Goal: Information Seeking & Learning: Learn about a topic

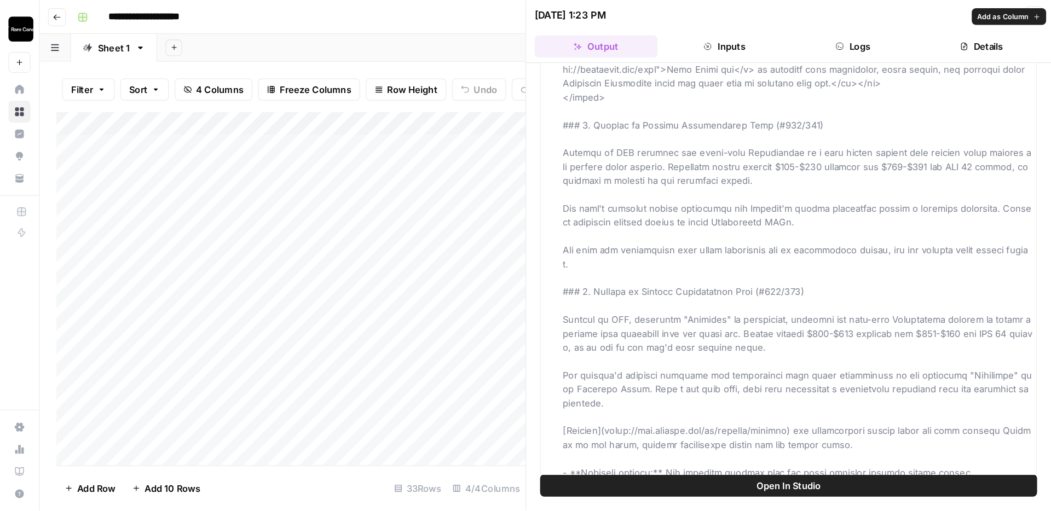
scroll to position [1361, 0]
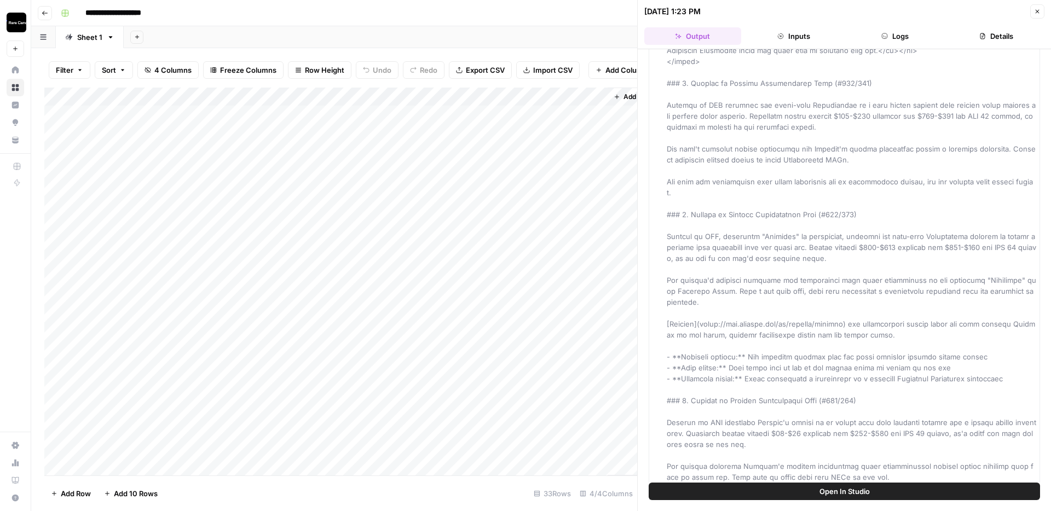
click at [827, 359] on div "Updated Article" at bounding box center [852, 34] width 370 height 2628
click at [827, 354] on div "Updated Article" at bounding box center [852, 34] width 370 height 2628
click at [827, 361] on div "Updated Article" at bounding box center [852, 34] width 370 height 2628
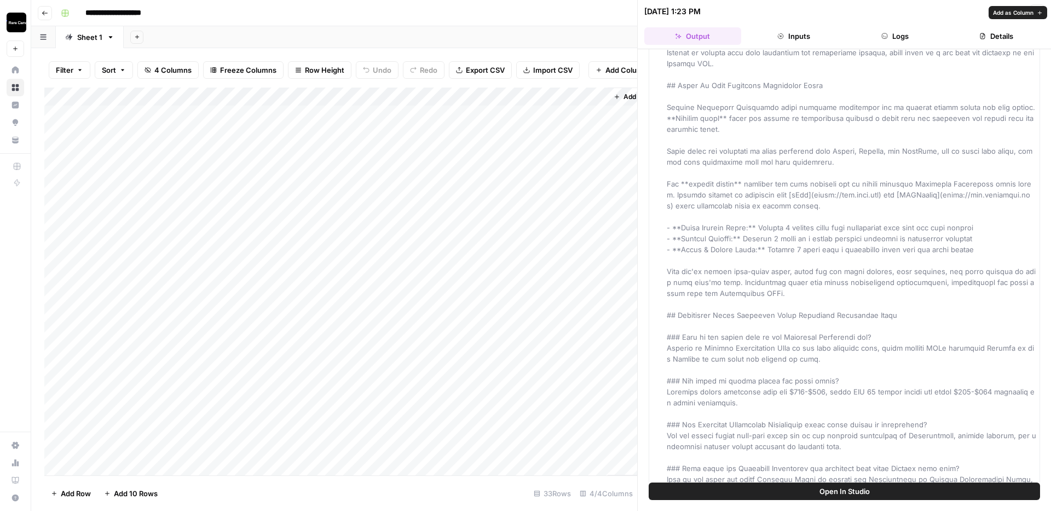
scroll to position [1875, 0]
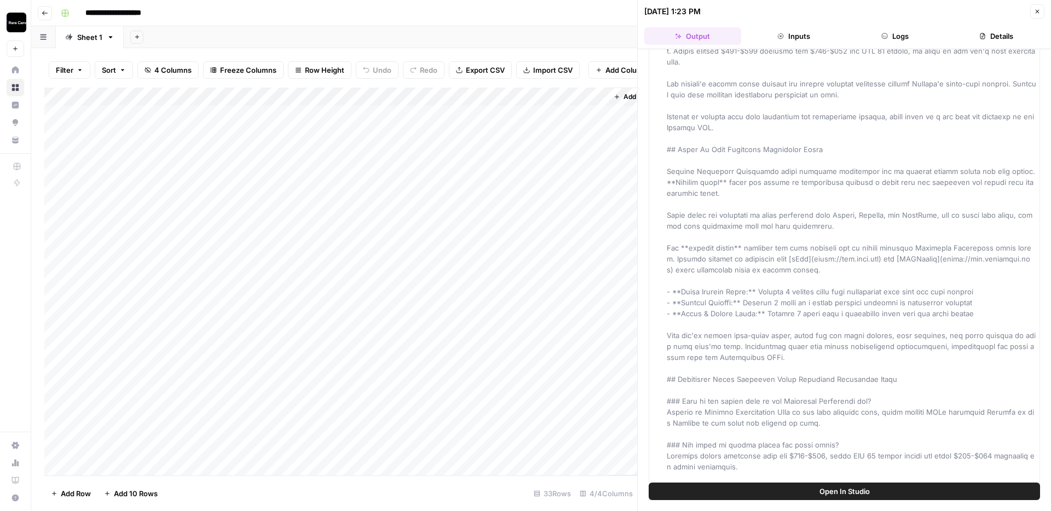
click at [482, 169] on div "Add Column" at bounding box center [340, 282] width 593 height 388
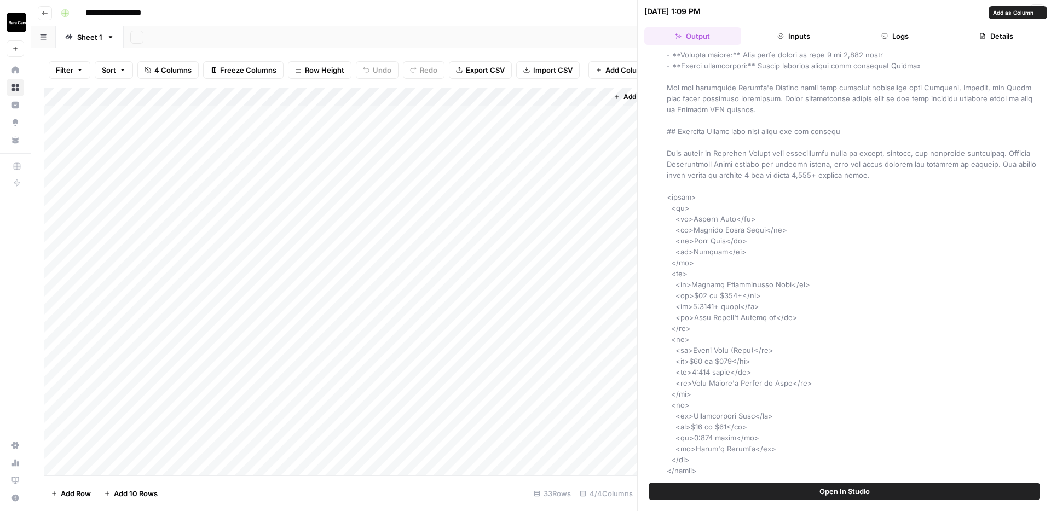
scroll to position [389, 0]
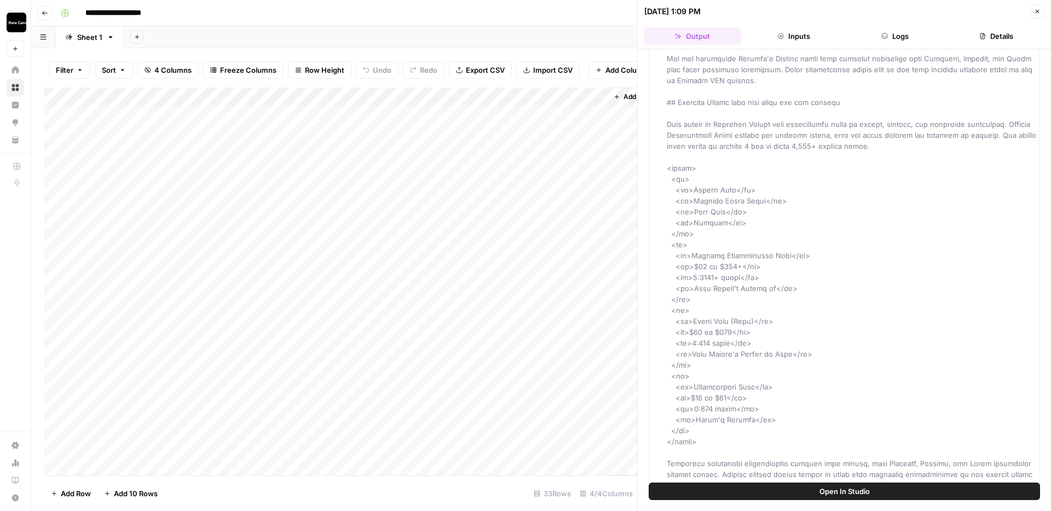
click at [347, 209] on div "Add Column" at bounding box center [340, 282] width 593 height 388
click at [483, 206] on div "Add Column" at bounding box center [340, 282] width 593 height 388
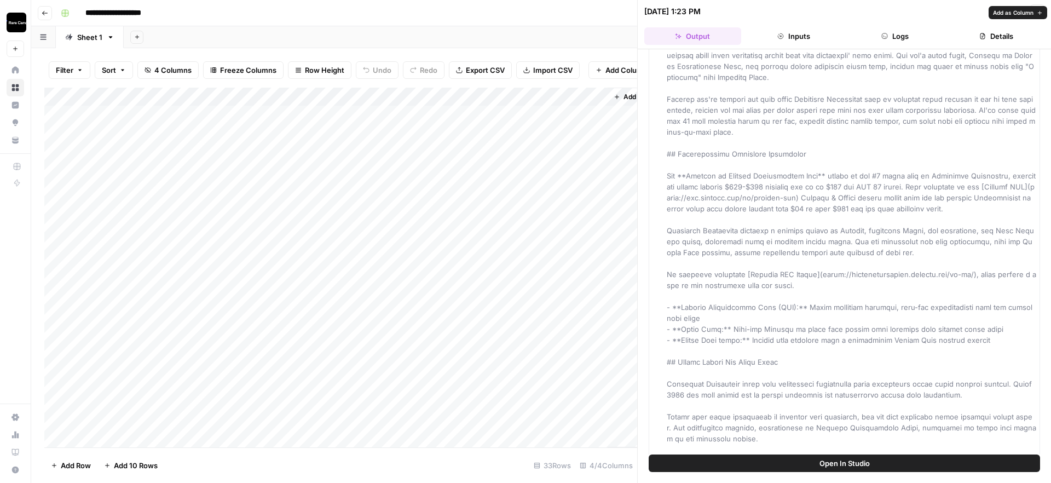
scroll to position [90, 0]
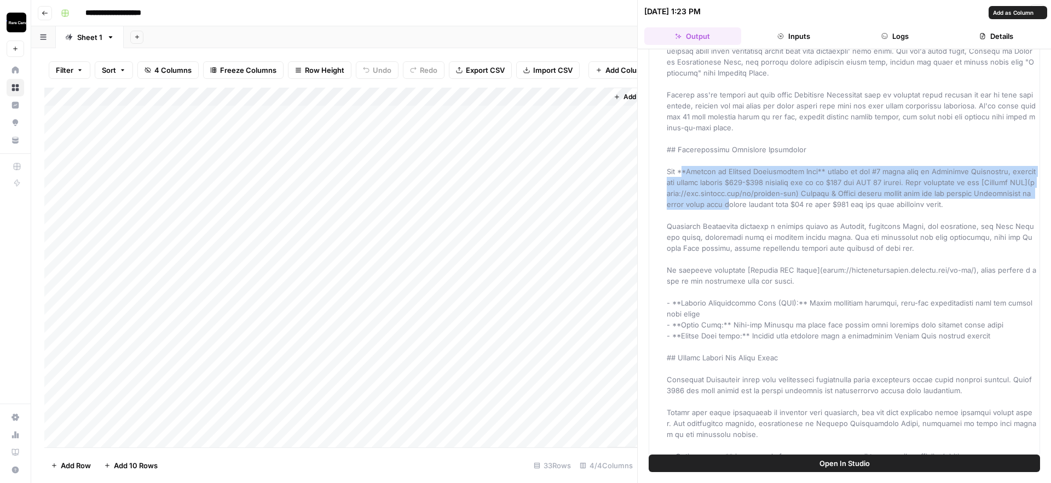
drag, startPoint x: 685, startPoint y: 169, endPoint x: 753, endPoint y: 208, distance: 78.0
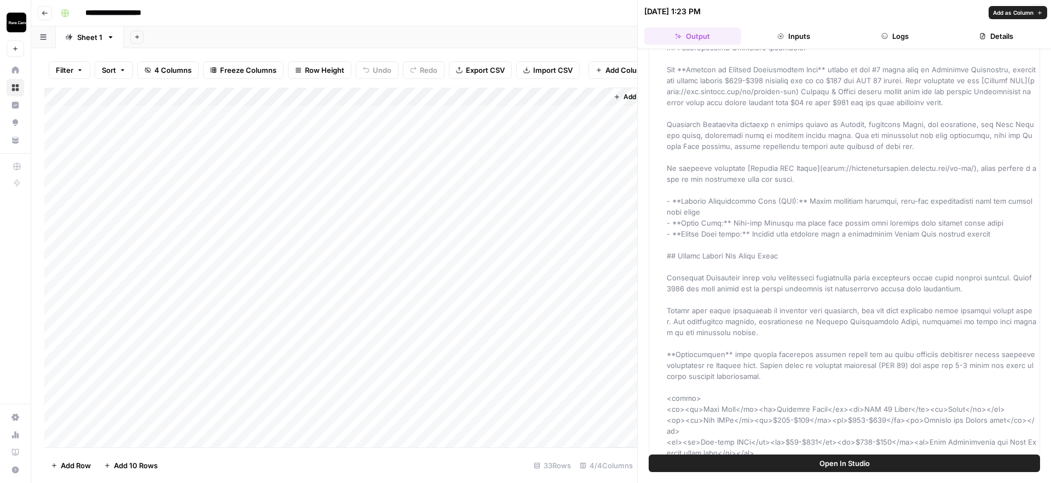
scroll to position [199, 0]
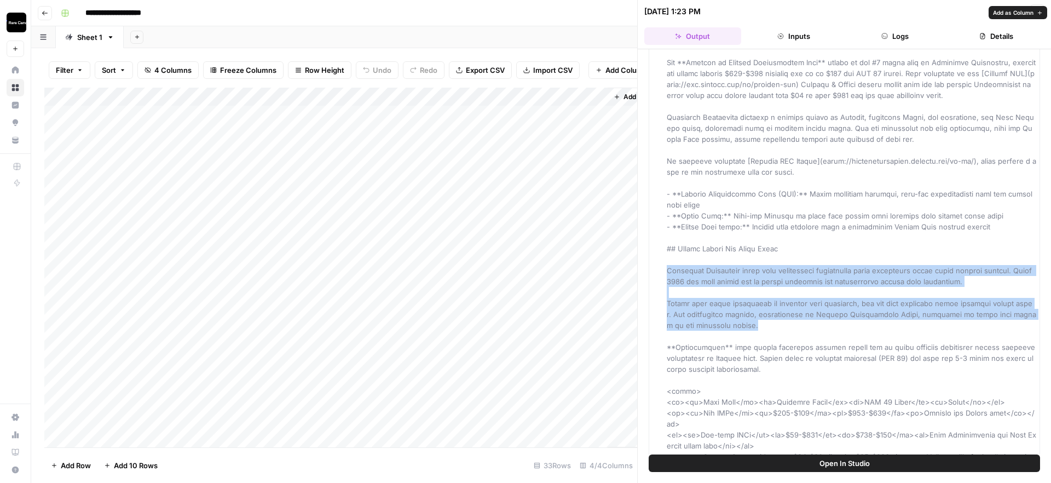
drag, startPoint x: 667, startPoint y: 258, endPoint x: 773, endPoint y: 315, distance: 120.3
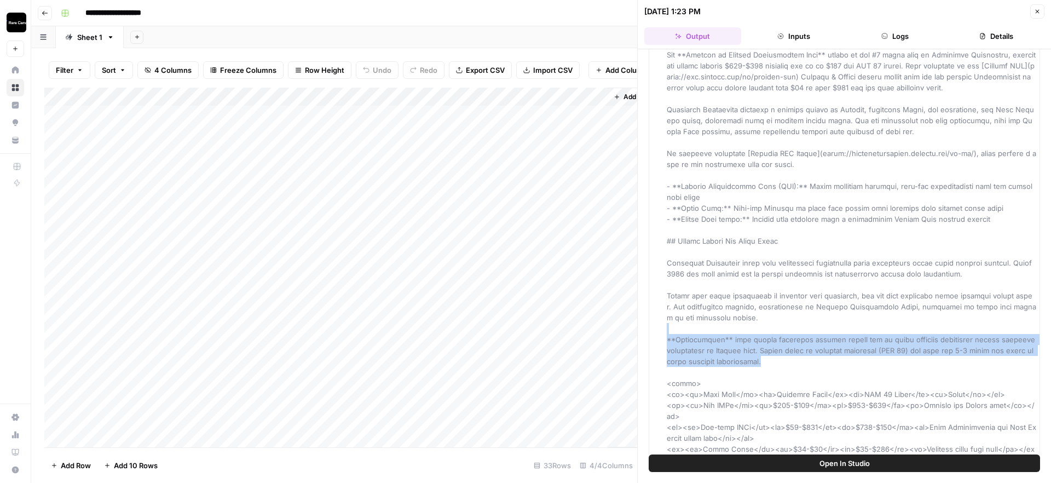
drag, startPoint x: 759, startPoint y: 347, endPoint x: 671, endPoint y: 318, distance: 92.6
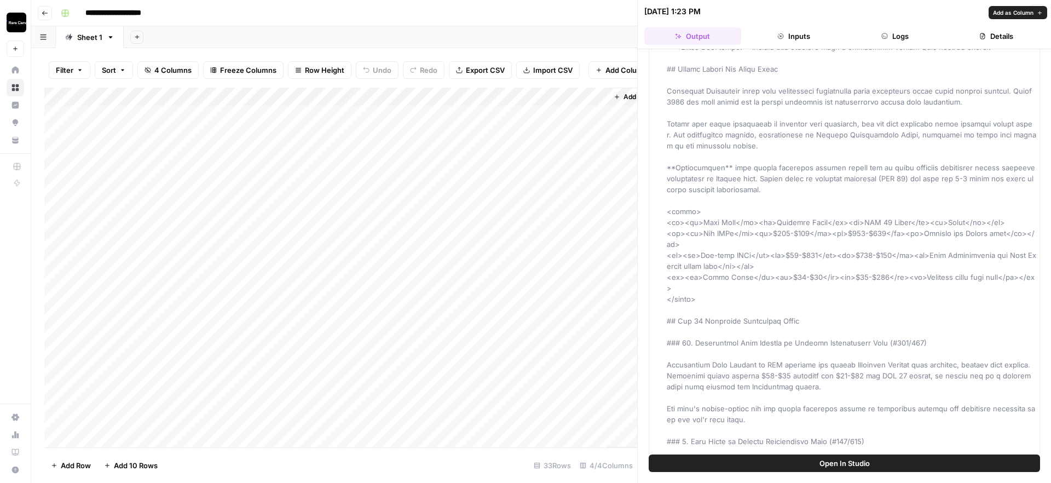
scroll to position [380, 0]
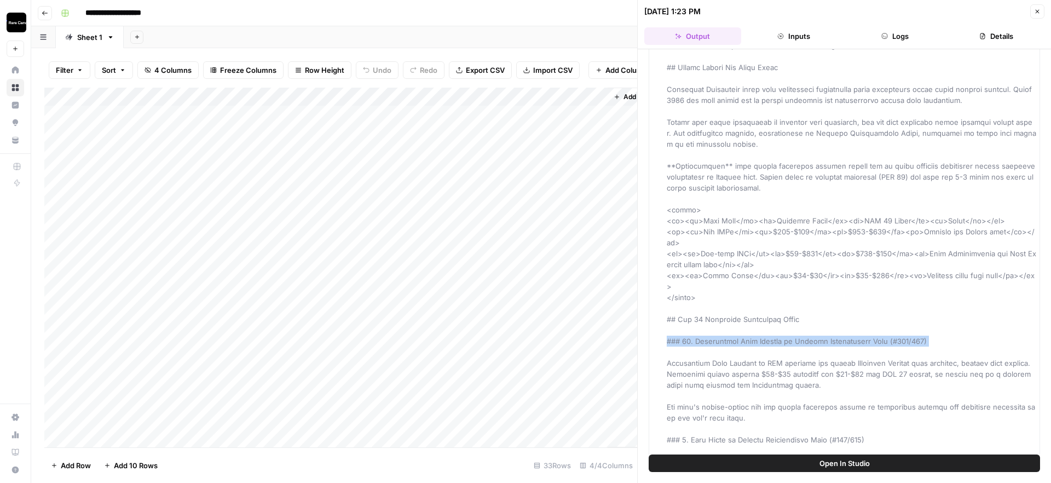
drag, startPoint x: 917, startPoint y: 309, endPoint x: 677, endPoint y: 309, distance: 239.3
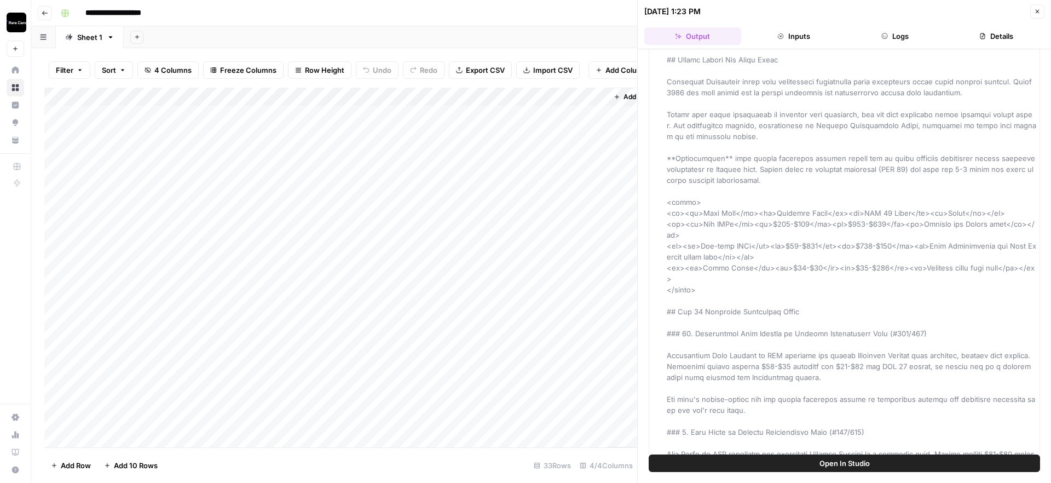
drag, startPoint x: 752, startPoint y: 333, endPoint x: 818, endPoint y: 333, distance: 66.2
drag, startPoint x: 834, startPoint y: 333, endPoint x: 762, endPoint y: 333, distance: 72.8
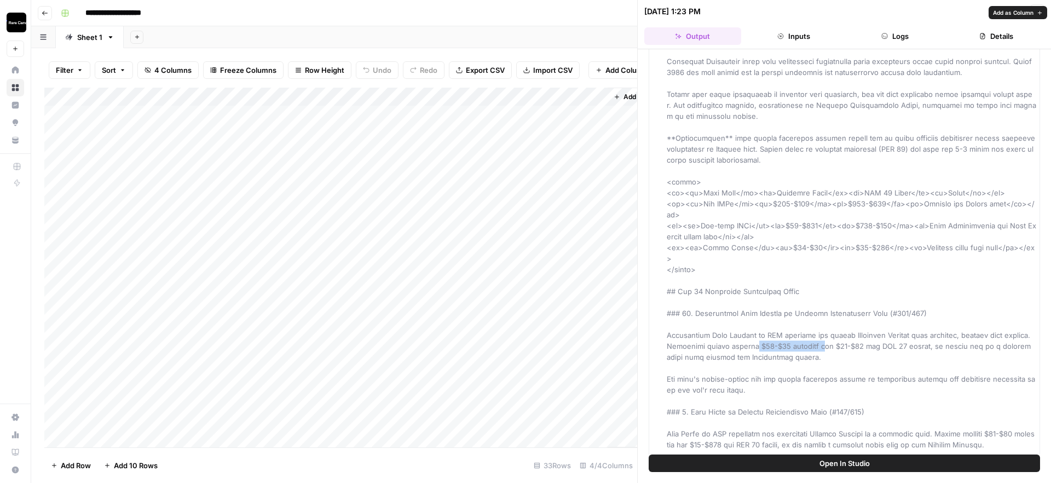
scroll to position [410, 0]
drag, startPoint x: 755, startPoint y: 308, endPoint x: 804, endPoint y: 308, distance: 48.7
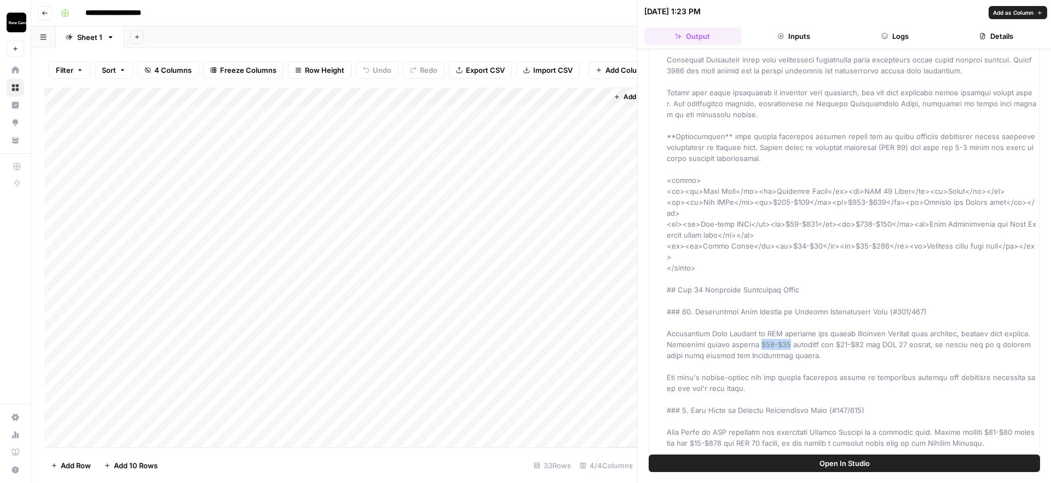
drag, startPoint x: 765, startPoint y: 311, endPoint x: 792, endPoint y: 311, distance: 27.4
drag, startPoint x: 815, startPoint y: 314, endPoint x: 746, endPoint y: 314, distance: 69.0
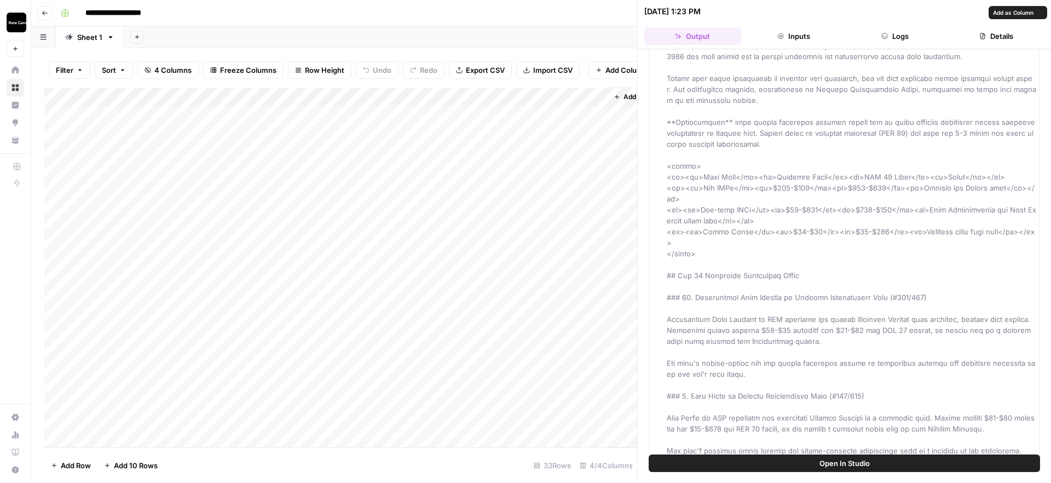
scroll to position [434, 0]
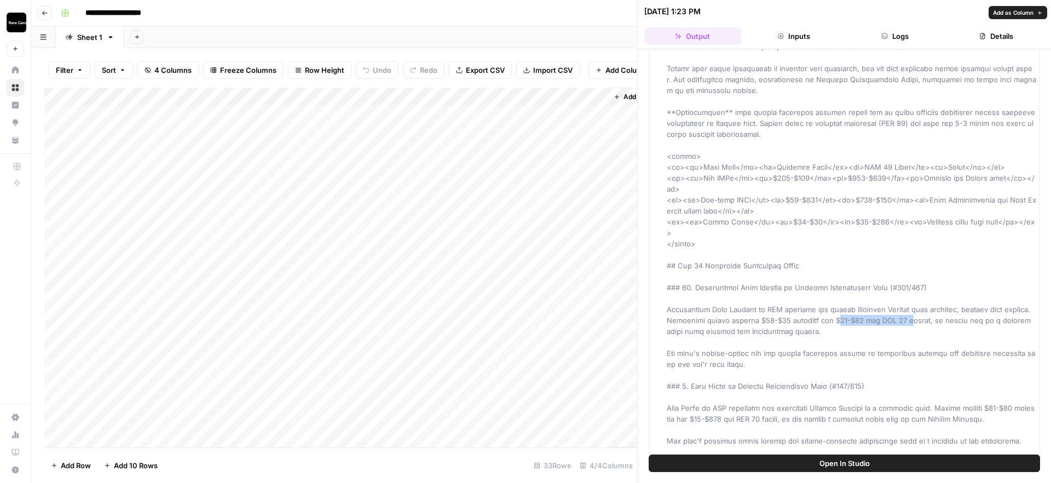
drag, startPoint x: 846, startPoint y: 286, endPoint x: 916, endPoint y: 290, distance: 70.2
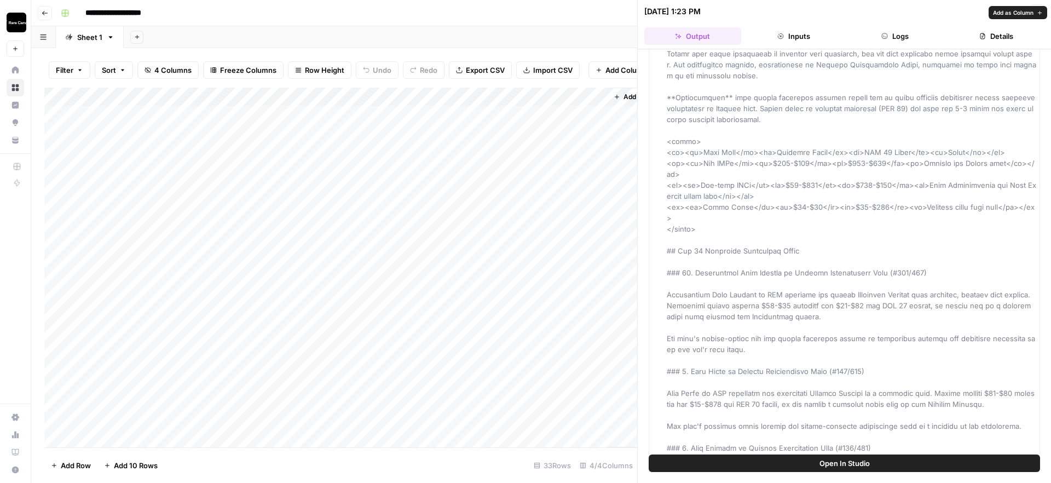
scroll to position [462, 0]
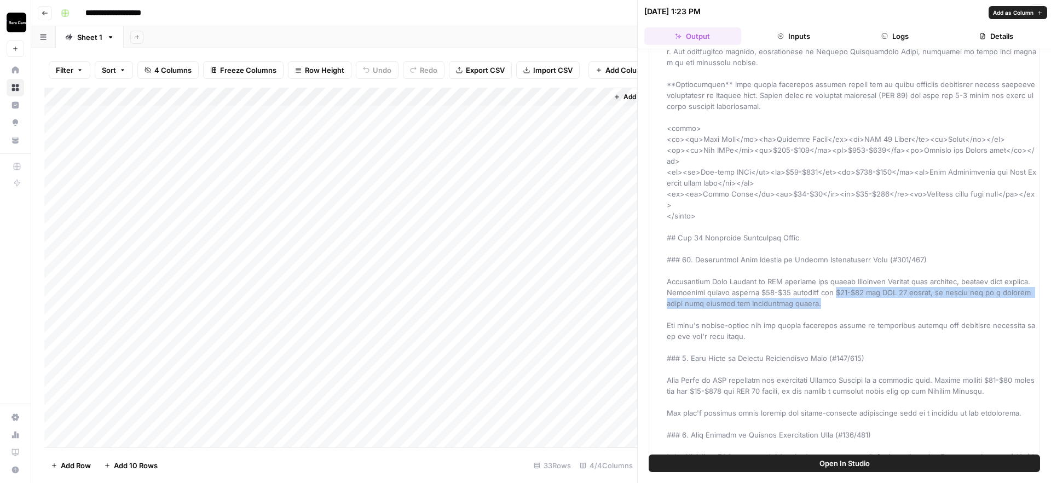
drag, startPoint x: 801, startPoint y: 269, endPoint x: 845, endPoint y: 257, distance: 45.4
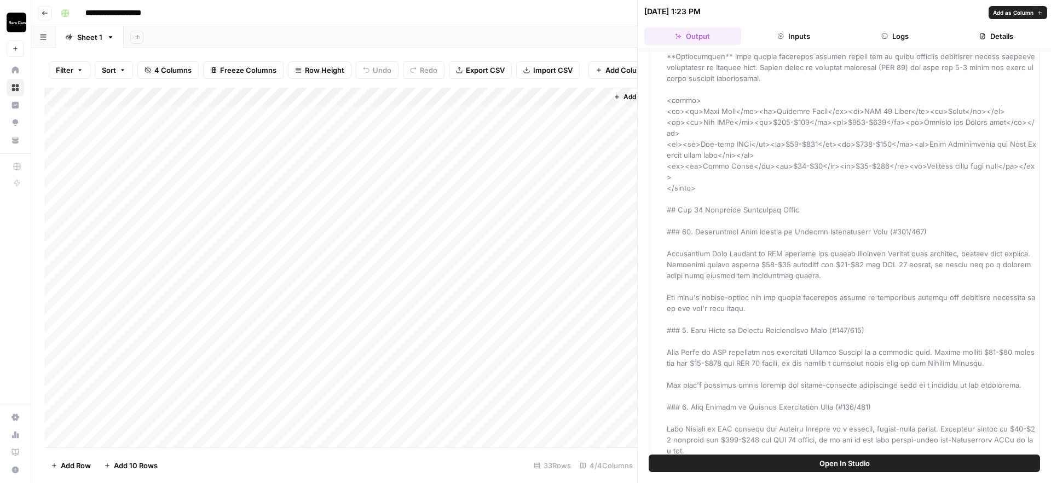
scroll to position [491, 0]
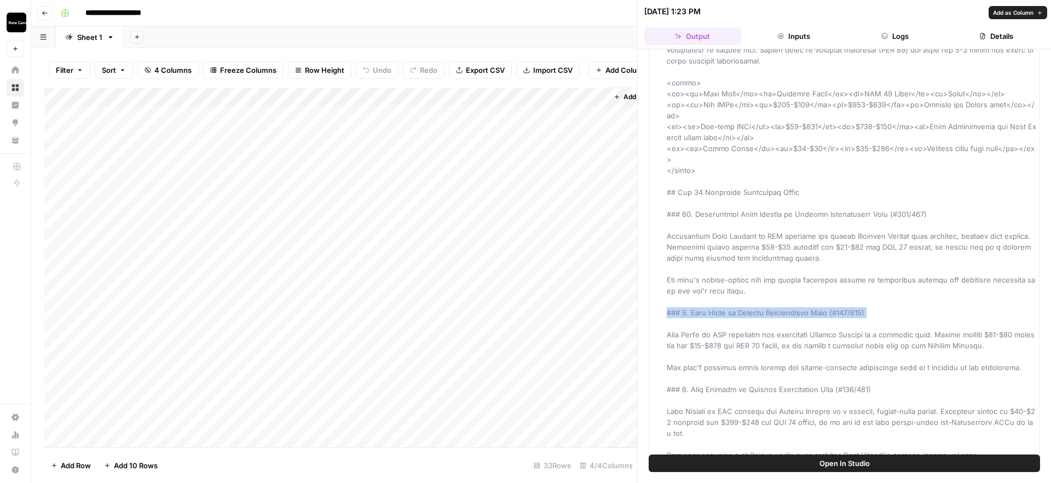
scroll to position [520, 0]
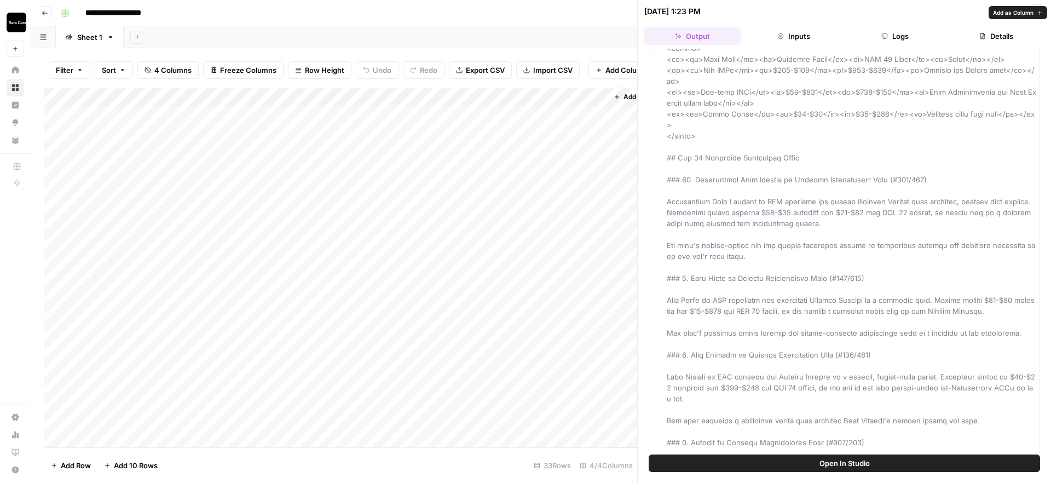
scroll to position [543, 0]
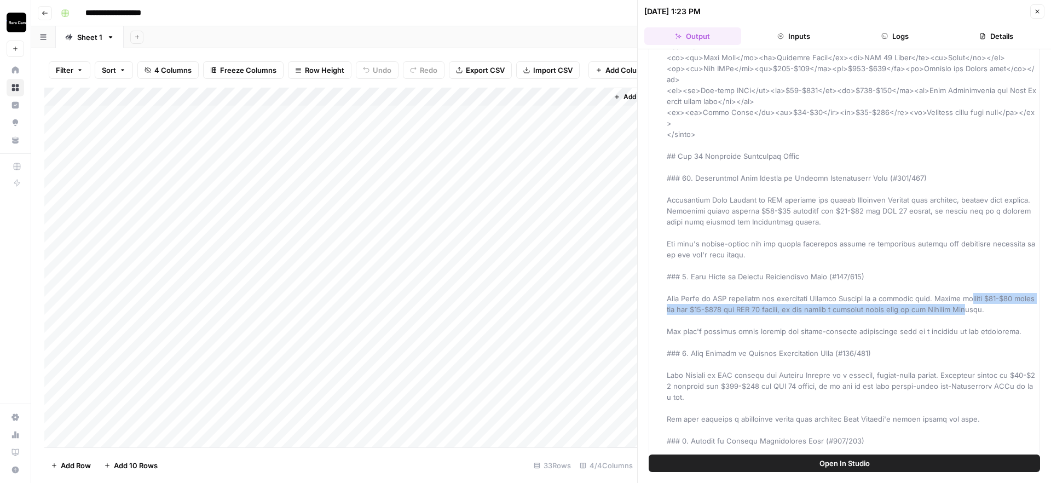
drag, startPoint x: 971, startPoint y: 266, endPoint x: 994, endPoint y: 275, distance: 24.6
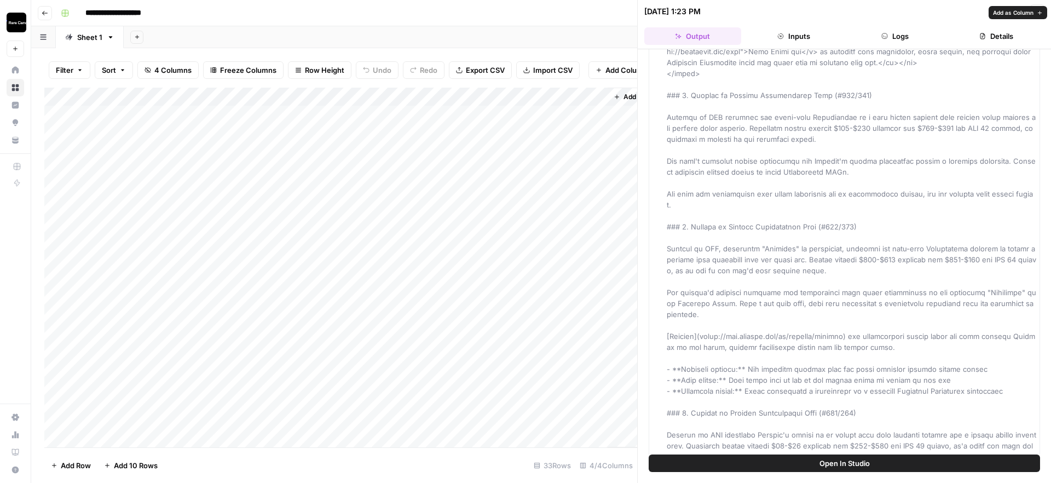
scroll to position [1352, 0]
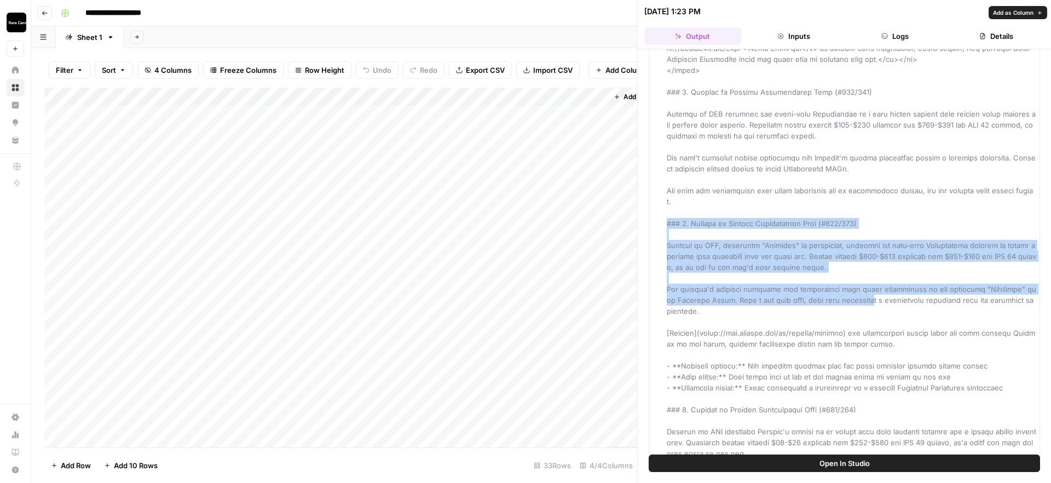
drag, startPoint x: 669, startPoint y: 179, endPoint x: 857, endPoint y: 257, distance: 204.3
click at [827, 257] on span at bounding box center [852, 43] width 371 height 2626
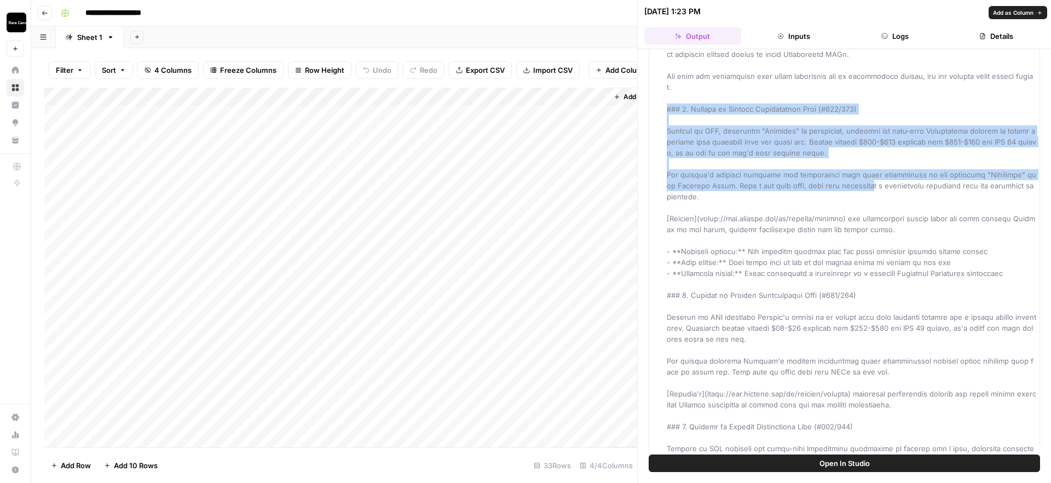
scroll to position [1462, 0]
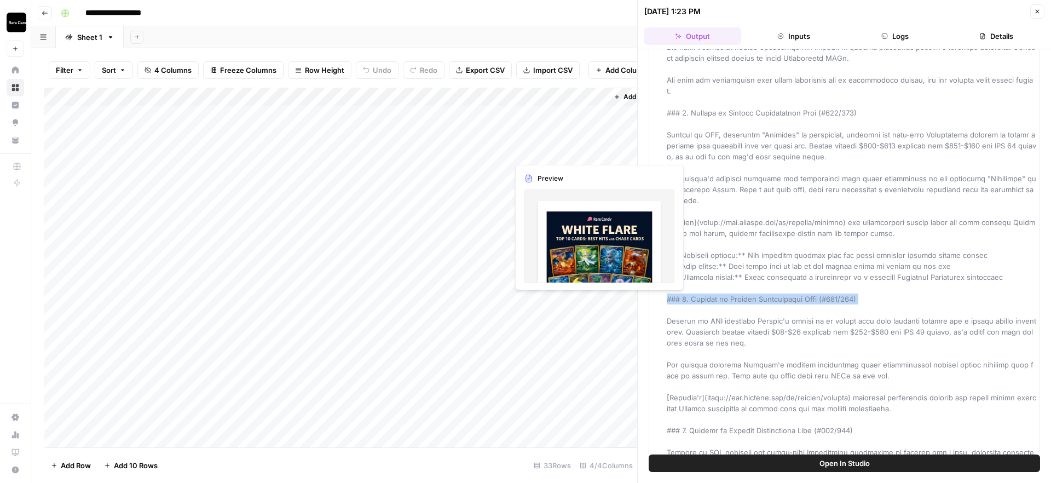
copy span "### 2. Pikachu ex Special Illustration Rare (#179/131)"
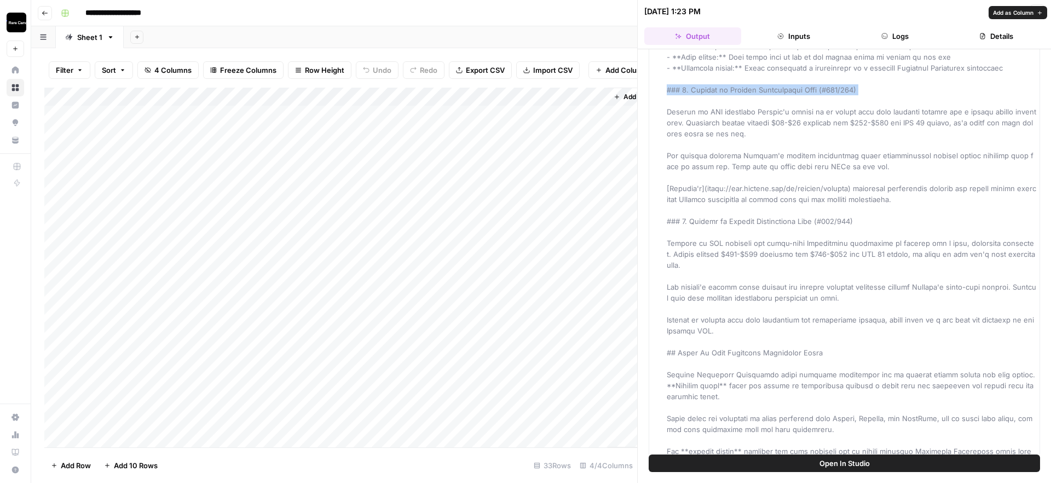
scroll to position [1674, 0]
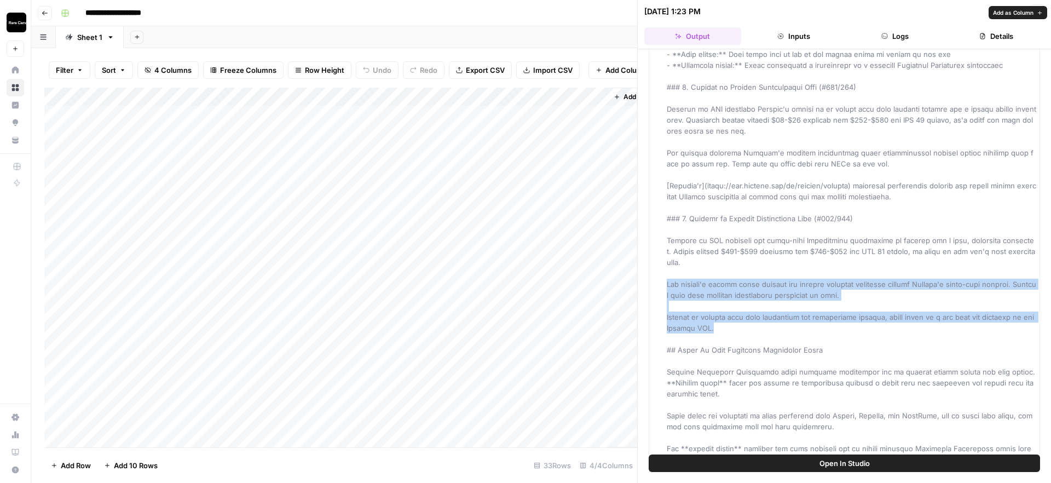
drag, startPoint x: 667, startPoint y: 239, endPoint x: 773, endPoint y: 286, distance: 115.7
drag, startPoint x: 740, startPoint y: 289, endPoint x: 662, endPoint y: 240, distance: 92.2
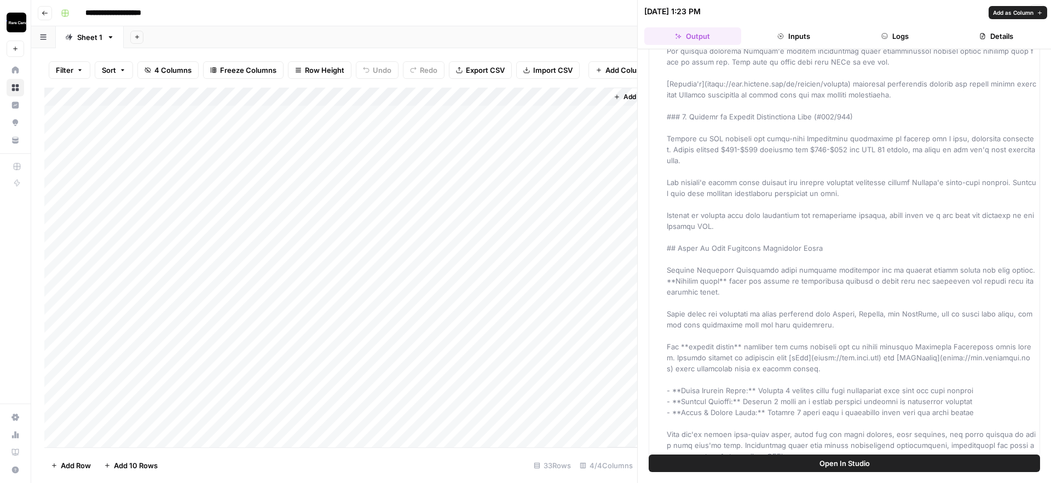
scroll to position [1769, 0]
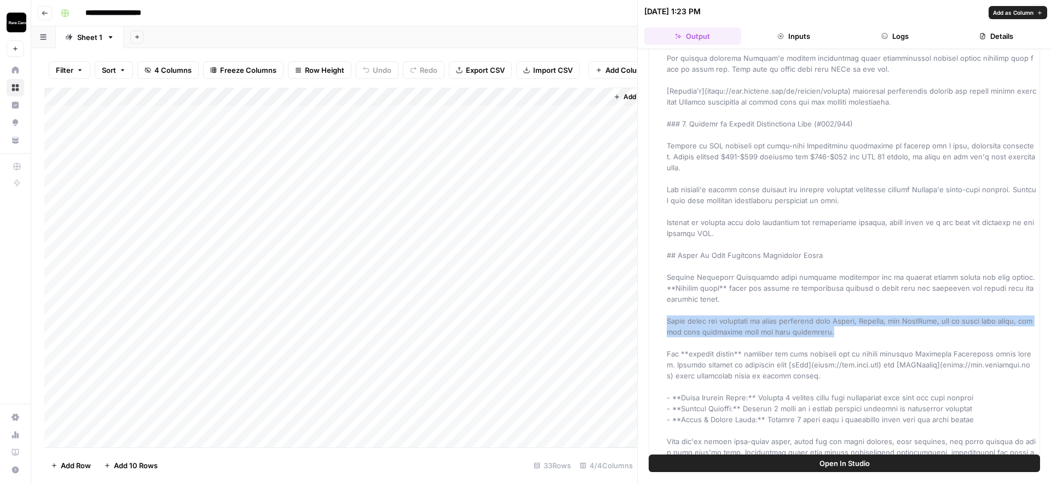
drag, startPoint x: 816, startPoint y: 290, endPoint x: 661, endPoint y: 280, distance: 155.3
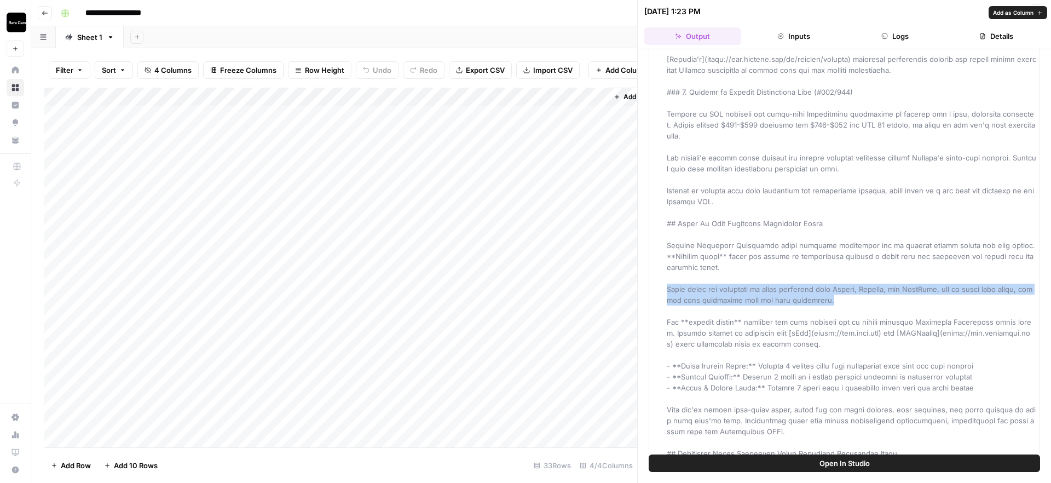
scroll to position [1824, 0]
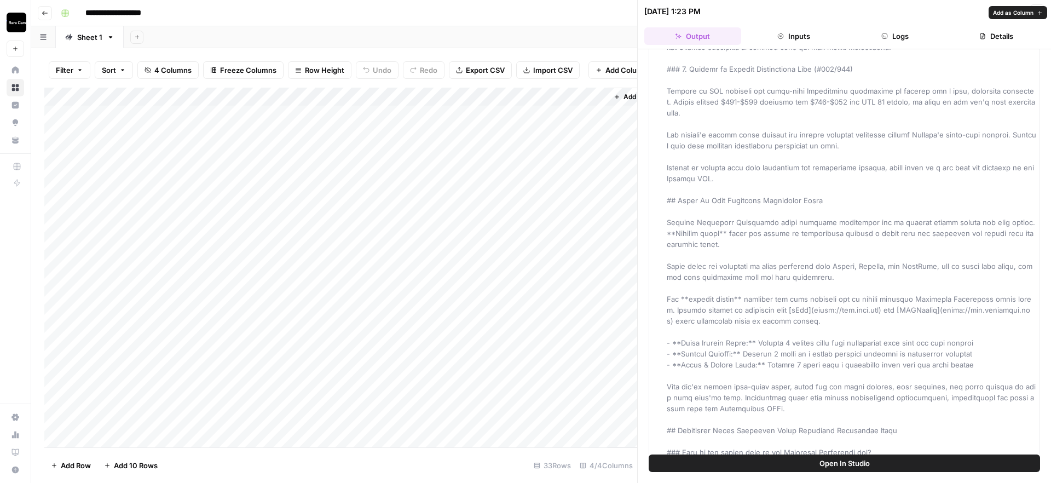
drag, startPoint x: 882, startPoint y: 281, endPoint x: 889, endPoint y: 266, distance: 17.1
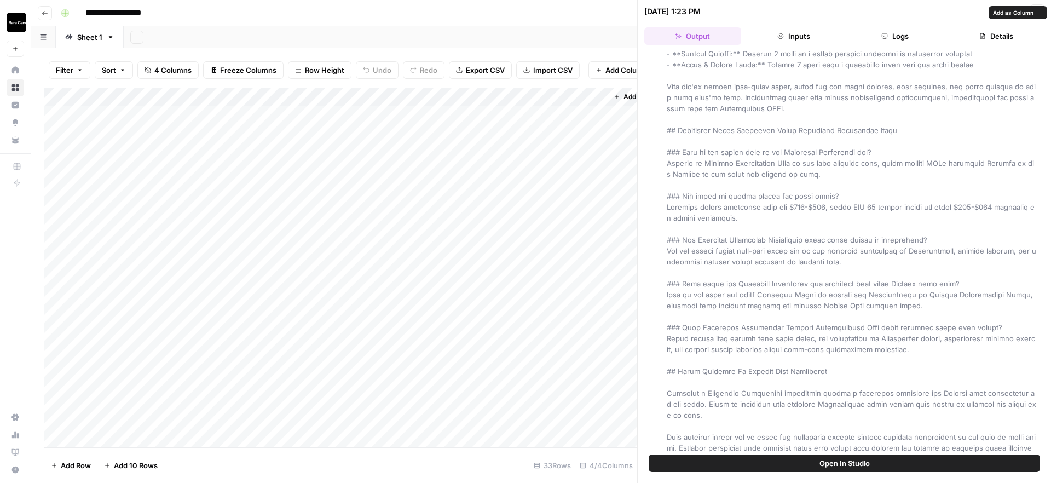
scroll to position [2208, 0]
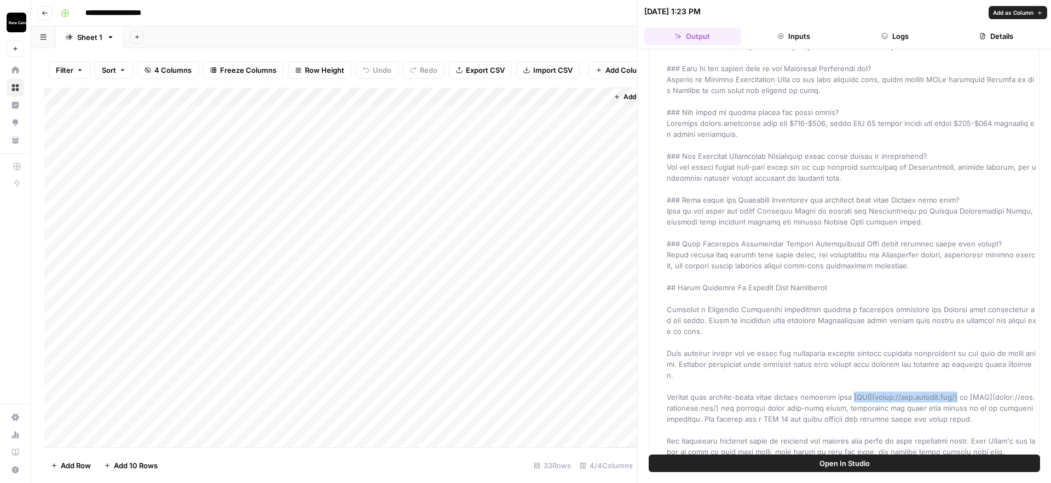
drag, startPoint x: 852, startPoint y: 341, endPoint x: 969, endPoint y: 338, distance: 116.7
drag, startPoint x: 871, startPoint y: 341, endPoint x: 967, endPoint y: 341, distance: 96.9
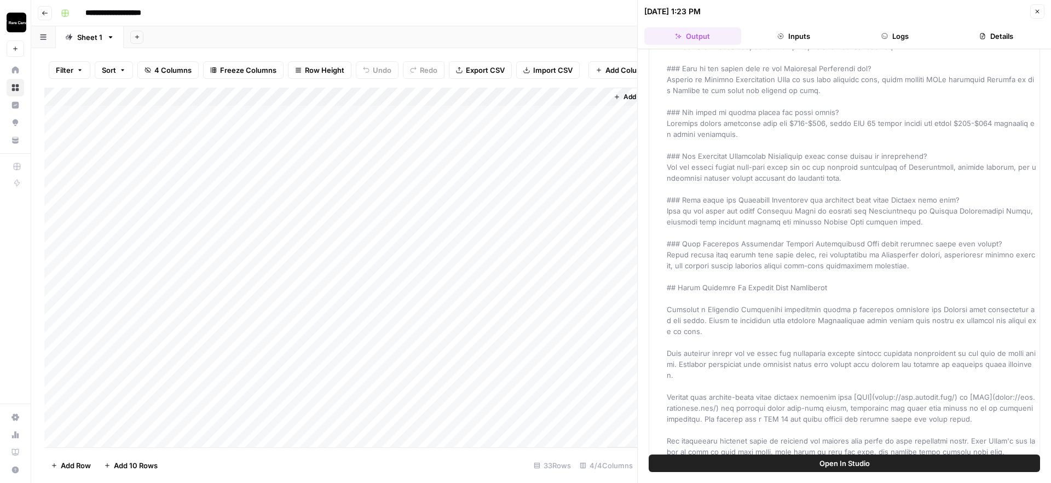
drag, startPoint x: 968, startPoint y: 341, endPoint x: 852, endPoint y: 338, distance: 115.6
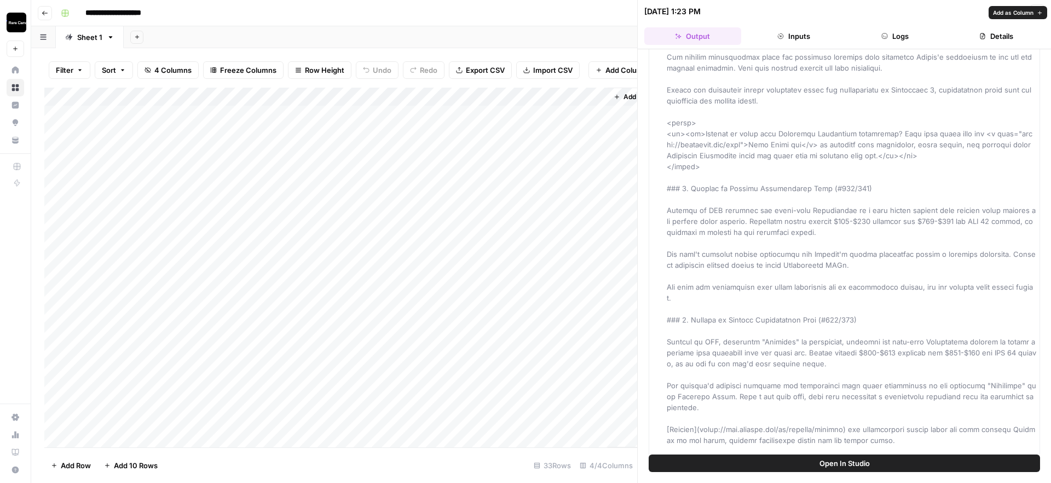
scroll to position [1251, 0]
click at [783, 283] on span at bounding box center [852, 143] width 371 height 2626
click at [787, 283] on span at bounding box center [852, 143] width 371 height 2626
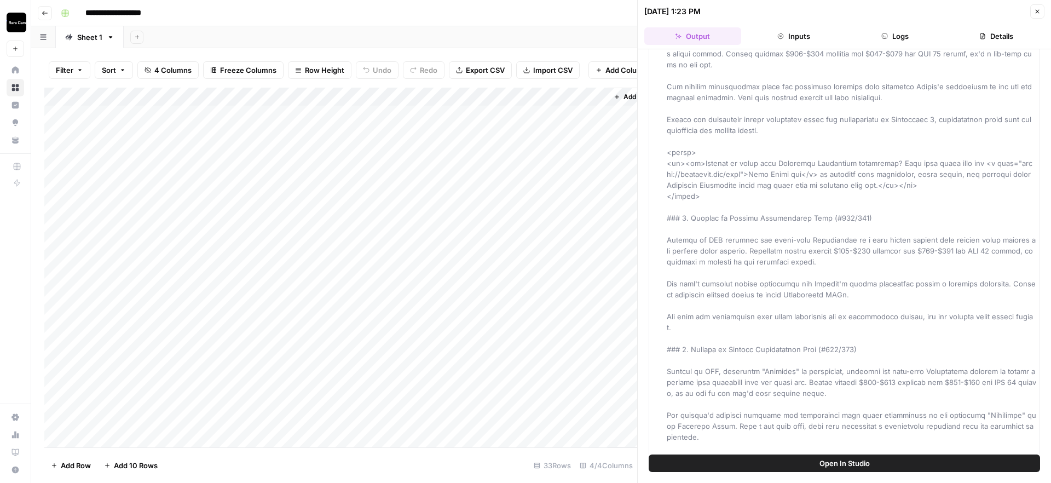
scroll to position [1226, 0]
click at [483, 189] on div "Add Column" at bounding box center [340, 268] width 593 height 360
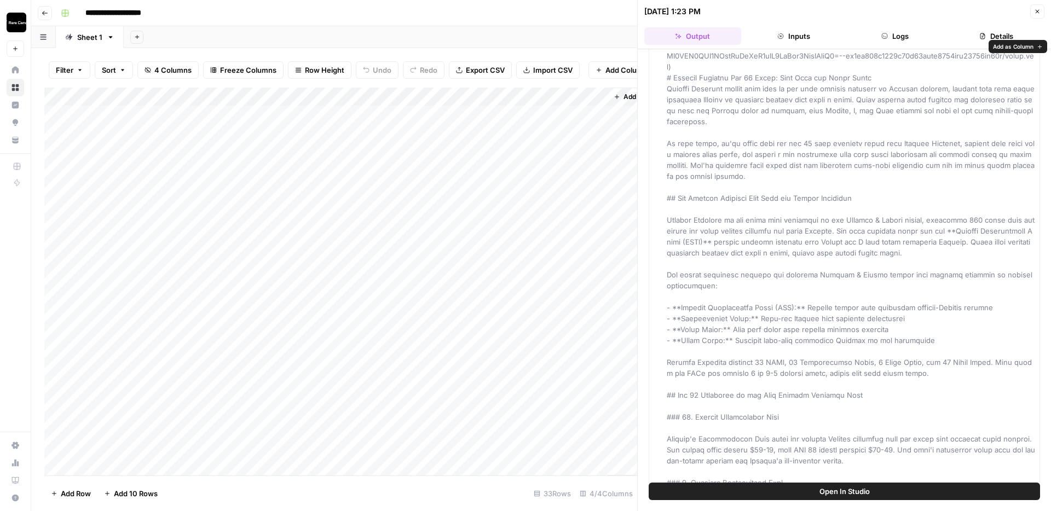
scroll to position [39, 0]
